Goal: Find specific fact: Find specific fact

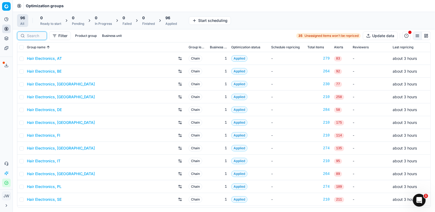
click at [30, 34] on input at bounding box center [35, 35] width 17 height 5
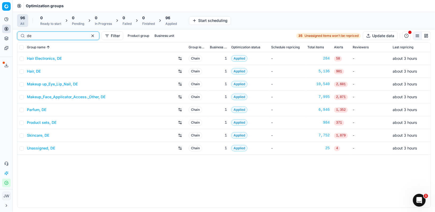
type input "de"
click at [43, 57] on link "Hair Electronics, DE" at bounding box center [44, 58] width 35 height 5
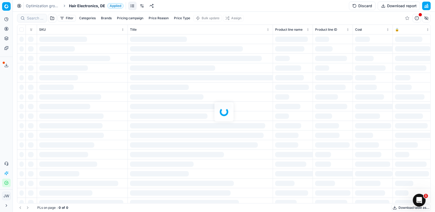
click at [33, 16] on div at bounding box center [224, 112] width 422 height 200
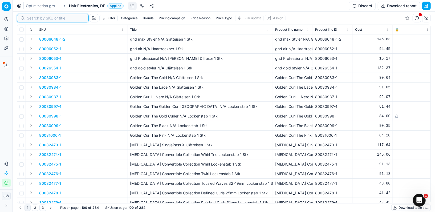
click at [33, 19] on input at bounding box center [56, 17] width 58 height 5
paste input "80030998-1"
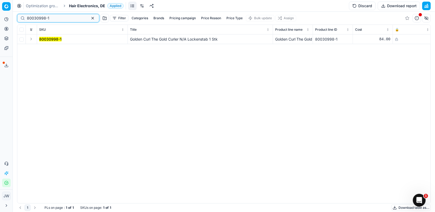
type input "80030998-1"
click at [31, 40] on button "Expand" at bounding box center [31, 39] width 6 height 6
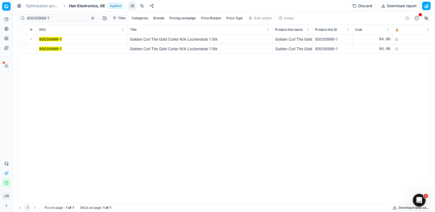
click at [44, 48] on mark "80030998-1" at bounding box center [50, 48] width 22 height 5
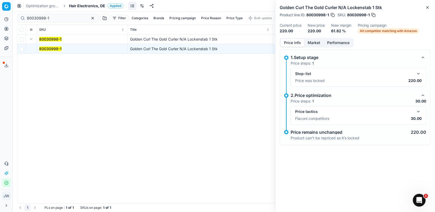
click at [312, 41] on button "Market" at bounding box center [313, 43] width 19 height 8
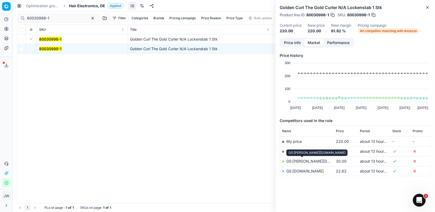
click at [309, 159] on link "GS:[PERSON_NAME][DOMAIN_NAME]" at bounding box center [320, 161] width 68 height 5
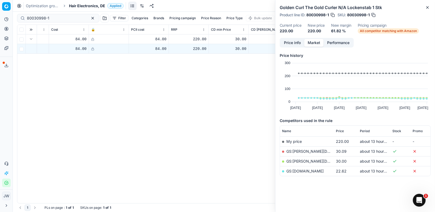
scroll to position [0, 305]
drag, startPoint x: 188, startPoint y: 38, endPoint x: 205, endPoint y: 39, distance: 17.1
click at [205, 39] on div "220.00" at bounding box center [188, 39] width 35 height 5
